Goal: Task Accomplishment & Management: Complete application form

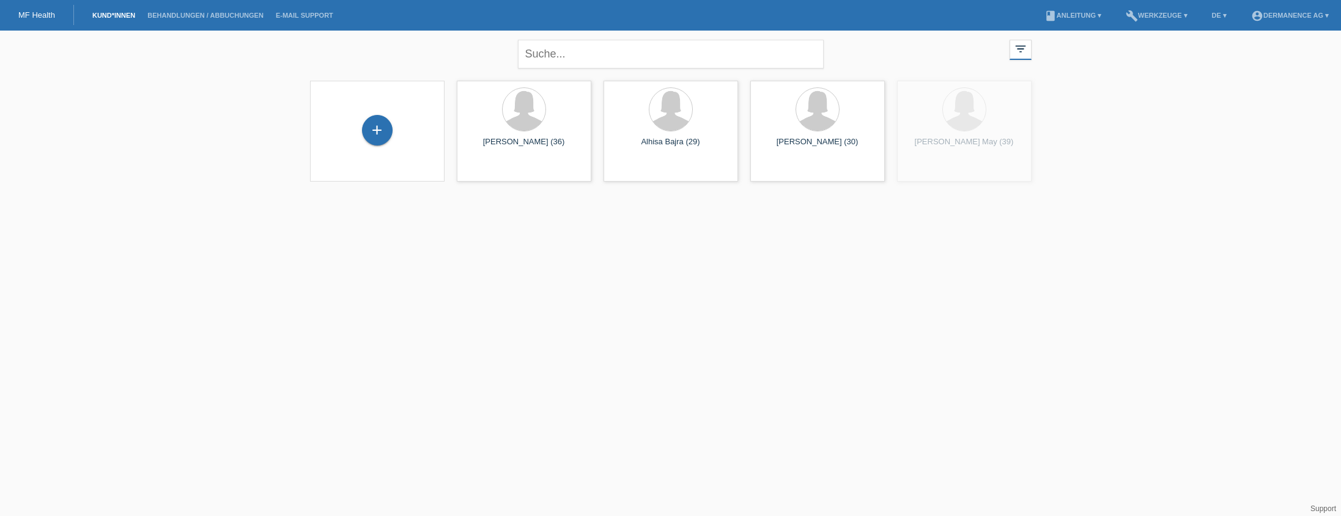
click at [399, 108] on div "+" at bounding box center [377, 131] width 135 height 101
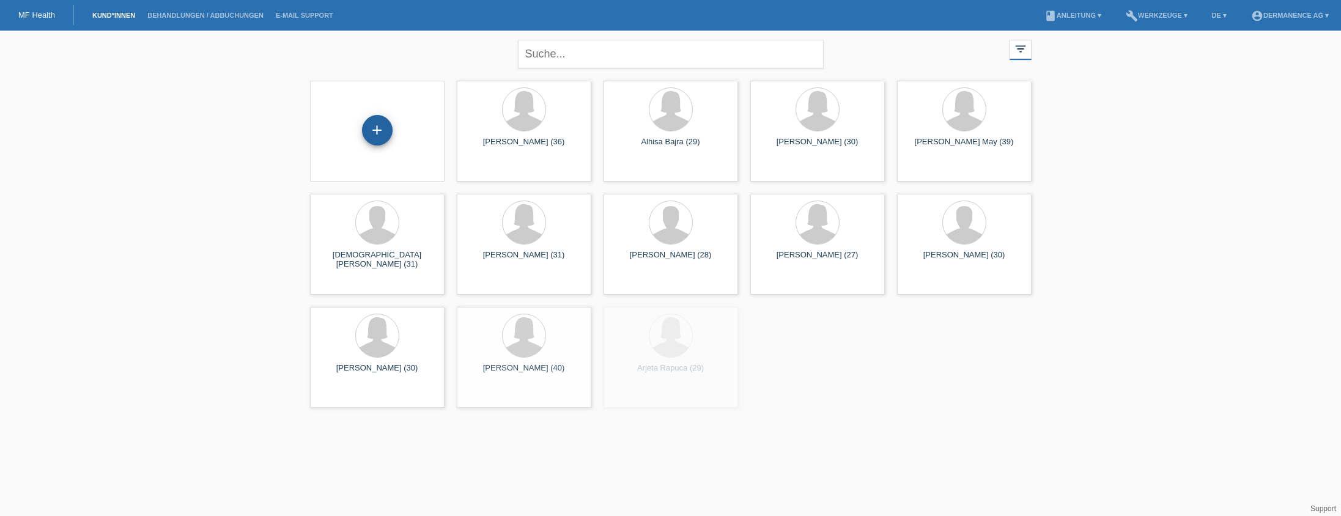
click at [377, 116] on div "+" at bounding box center [377, 130] width 31 height 31
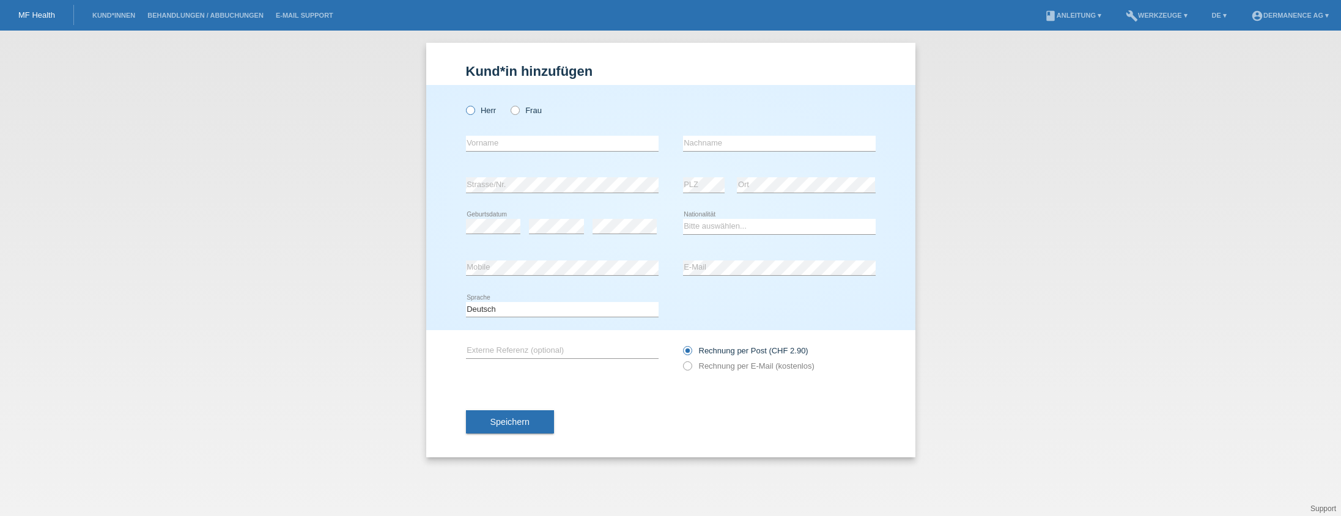
click at [481, 113] on label "Herr" at bounding box center [481, 110] width 31 height 9
click at [474, 113] on input "Herr" at bounding box center [470, 110] width 8 height 8
radio input "true"
click at [489, 143] on input "text" at bounding box center [562, 143] width 193 height 15
type input "Shehad"
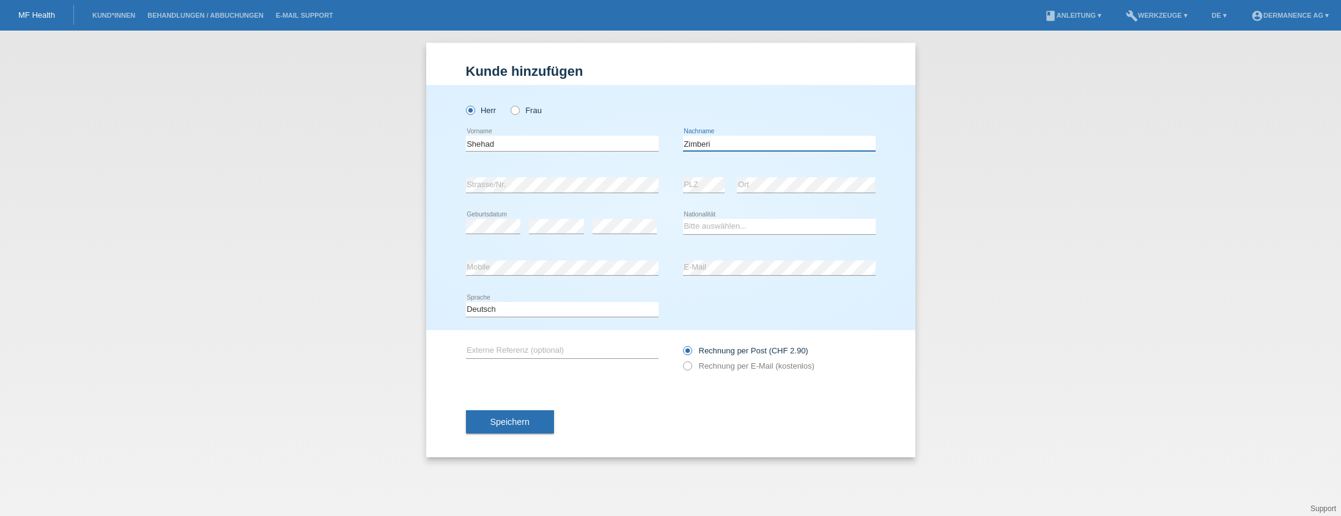
type input "Zimberi"
click at [611, 234] on icon at bounding box center [625, 234] width 64 height 1
click at [729, 229] on select "Bitte auswählen... Schweiz Deutschland Liechtenstein Österreich ------------ Af…" at bounding box center [779, 226] width 193 height 15
select select "MK"
click at [683, 219] on select "Bitte auswählen... Schweiz Deutschland Liechtenstein Österreich ------------ Af…" at bounding box center [779, 226] width 193 height 15
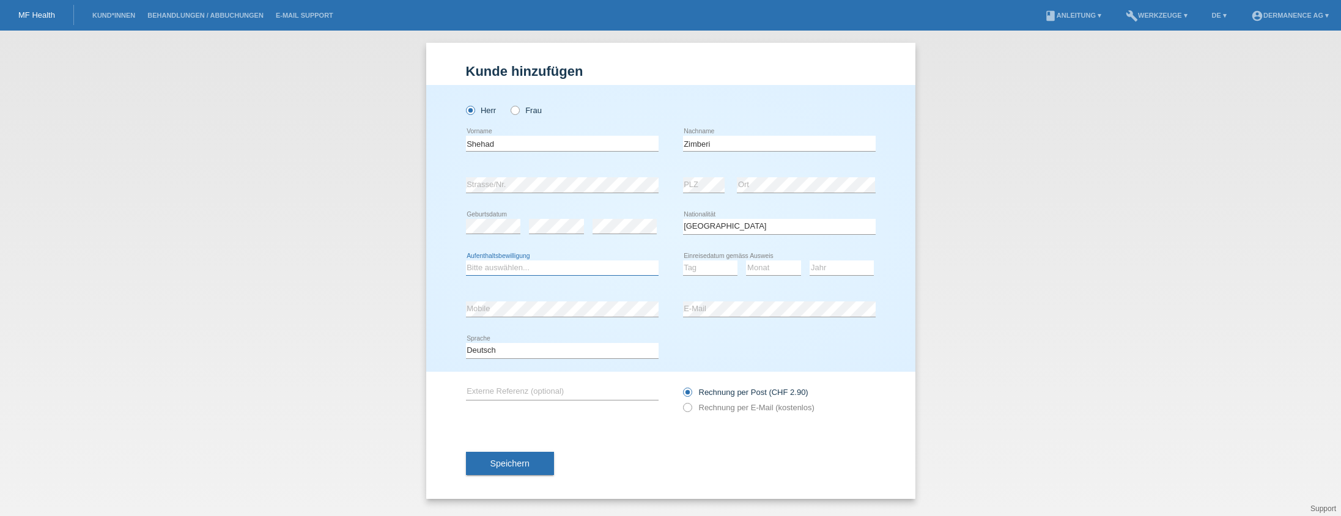
click at [516, 270] on select "Bitte auswählen... C B B - Flüchtlingsstatus Andere" at bounding box center [562, 268] width 193 height 15
click at [466, 261] on select "Bitte auswählen... C B B - Flüchtlingsstatus Andere" at bounding box center [562, 268] width 193 height 15
click at [503, 268] on select "Bitte auswählen... C B B - Flüchtlingsstatus Andere" at bounding box center [562, 268] width 193 height 15
select select "B"
click at [466, 261] on select "Bitte auswählen... C B B - Flüchtlingsstatus Andere" at bounding box center [562, 268] width 193 height 15
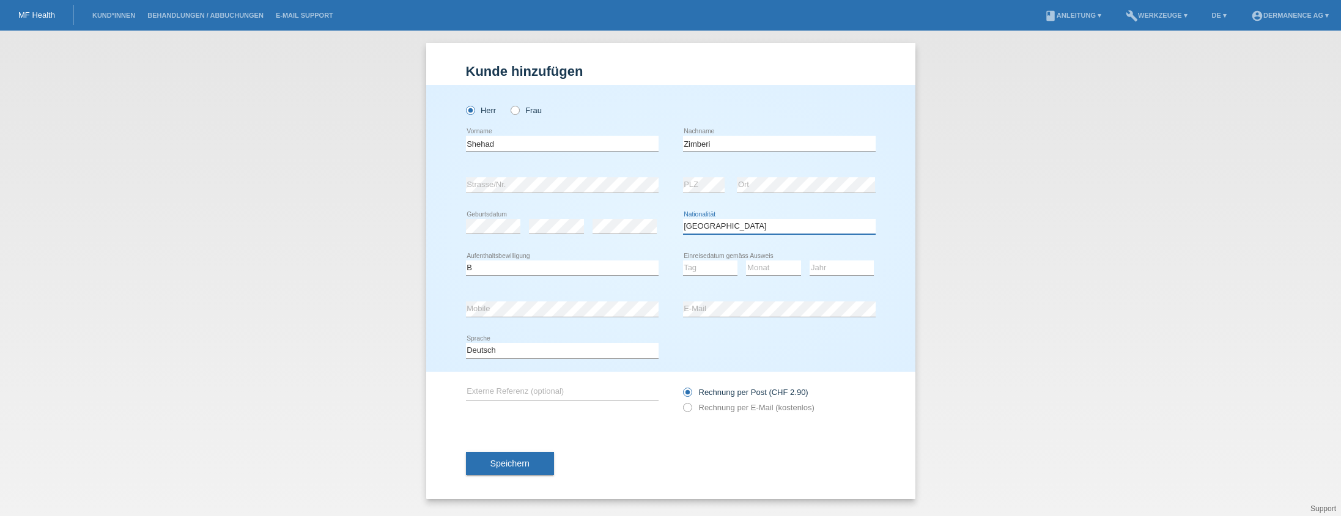
click at [739, 228] on select "Bitte auswählen... Schweiz Deutschland Liechtenstein Österreich ------------ Af…" at bounding box center [779, 226] width 193 height 15
click at [713, 275] on icon at bounding box center [710, 275] width 55 height 1
click at [704, 228] on select "Bitte auswählen... Schweiz Deutschland Liechtenstein Österreich ------------ Af…" at bounding box center [779, 226] width 193 height 15
select select "CH"
click at [683, 219] on select "Bitte auswählen... Schweiz Deutschland Liechtenstein Österreich ------------ Af…" at bounding box center [779, 226] width 193 height 15
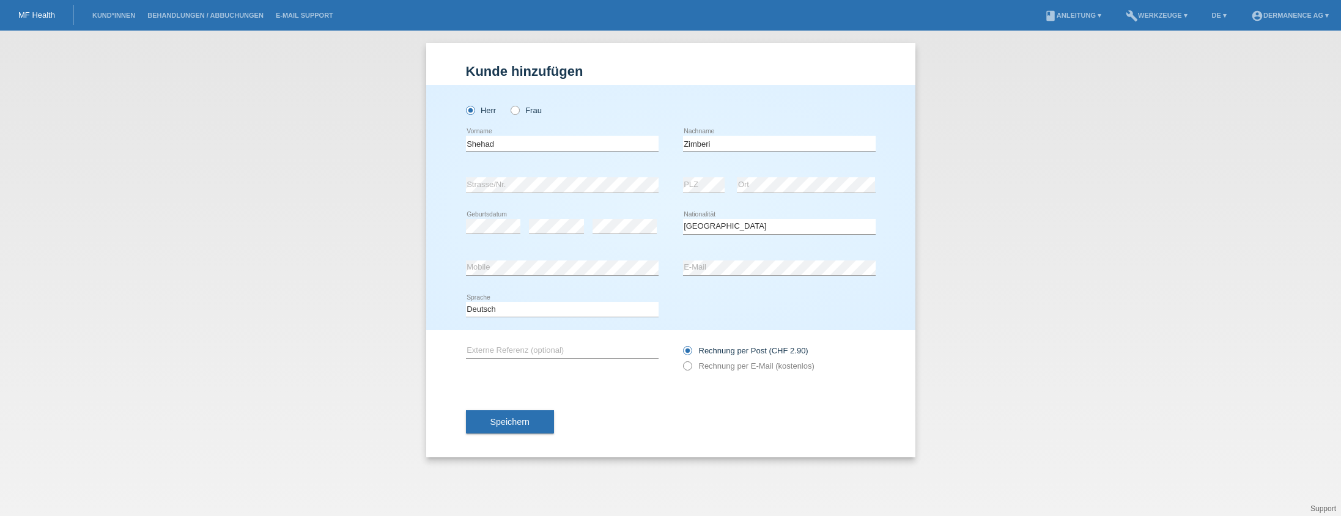
click at [681, 360] on icon at bounding box center [681, 360] width 0 height 0
click at [695, 368] on label "Rechnung per E-Mail (kostenlos)" at bounding box center [748, 365] width 131 height 9
click at [691, 368] on input "Rechnung per E-Mail (kostenlos)" at bounding box center [687, 368] width 8 height 15
radio input "true"
click at [522, 413] on button "Speichern" at bounding box center [510, 421] width 88 height 23
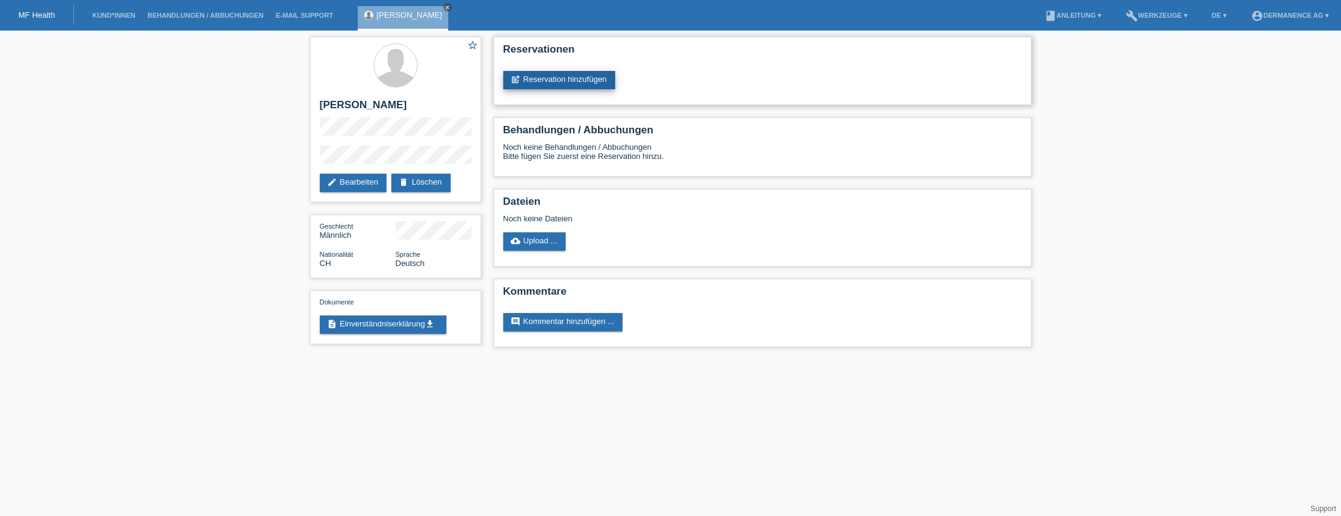
click at [597, 78] on link "post_add Reservation hinzufügen" at bounding box center [559, 80] width 113 height 18
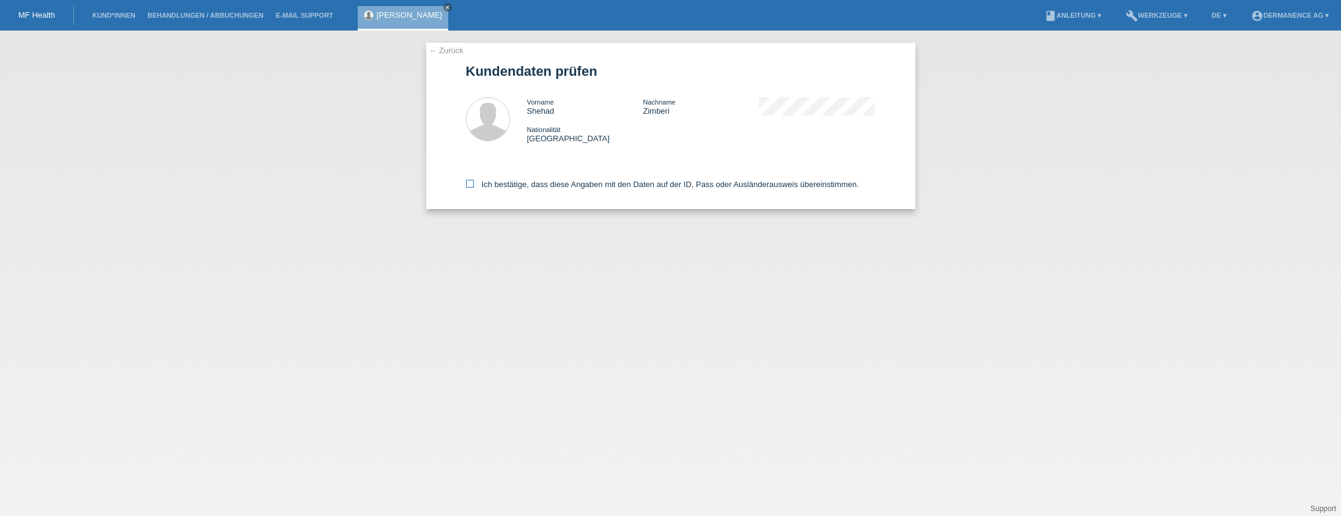
click at [475, 184] on label "Ich bestätige, dass diese Angaben mit den Daten auf der ID, Pass oder Ausländer…" at bounding box center [662, 184] width 393 height 9
click at [474, 184] on input "Ich bestätige, dass diese Angaben mit den Daten auf der ID, Pass oder Ausländer…" at bounding box center [470, 184] width 8 height 8
checkbox input "true"
